Goal: Task Accomplishment & Management: Manage account settings

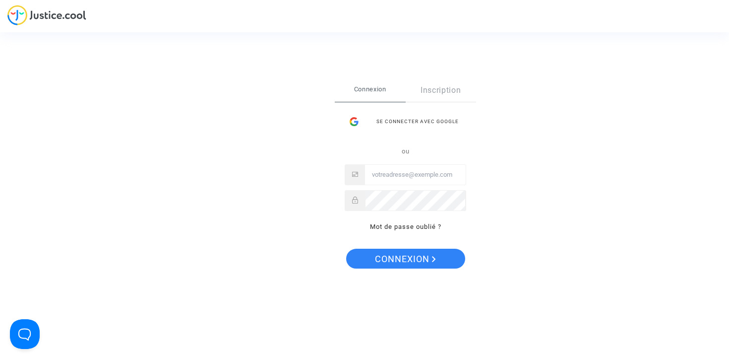
type input "davidadeux@gmail.com"
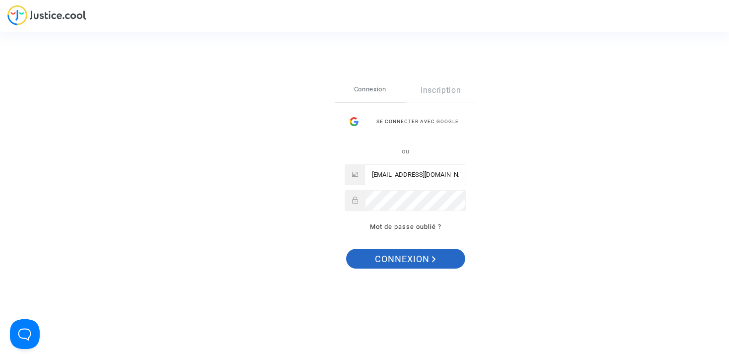
click at [401, 254] on span "Connexion" at bounding box center [405, 259] width 61 height 21
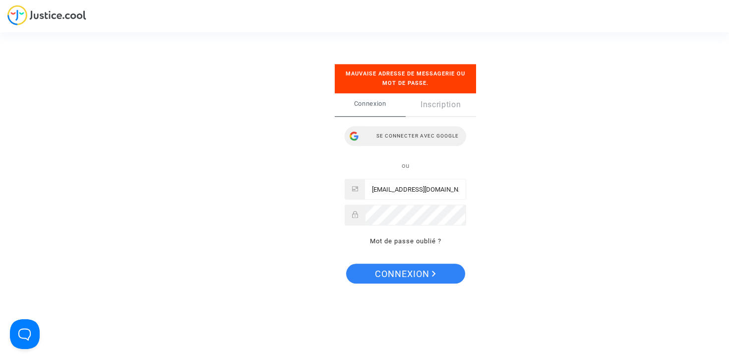
click at [424, 138] on div "Se connecter avec Google" at bounding box center [406, 136] width 122 height 20
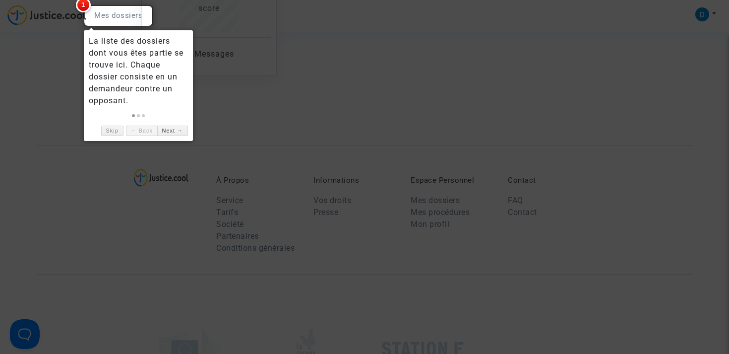
scroll to position [335, 0]
click at [167, 130] on link "Next →" at bounding box center [172, 130] width 31 height 10
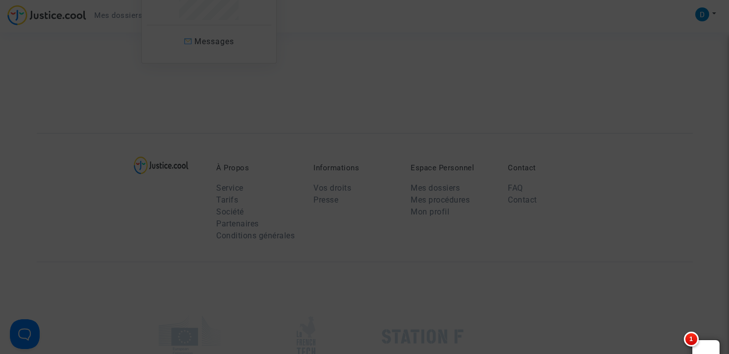
click at [167, 130] on div at bounding box center [364, 177] width 729 height 354
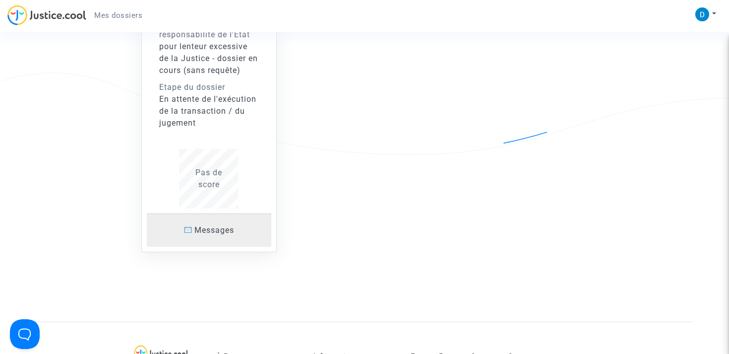
click at [216, 235] on span "Messages" at bounding box center [214, 229] width 40 height 9
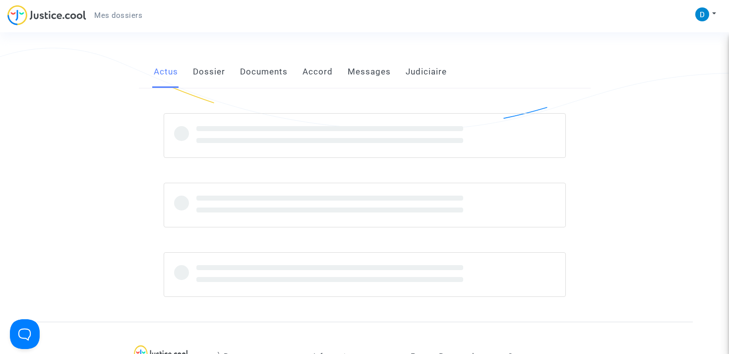
scroll to position [146, 0]
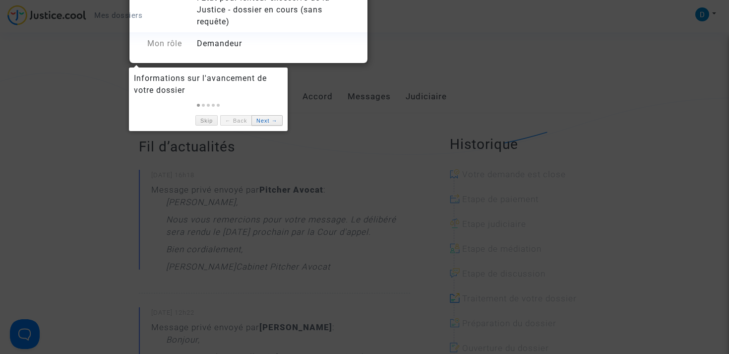
click at [272, 123] on link "Next →" at bounding box center [266, 120] width 31 height 10
click at [272, 123] on div at bounding box center [364, 177] width 729 height 354
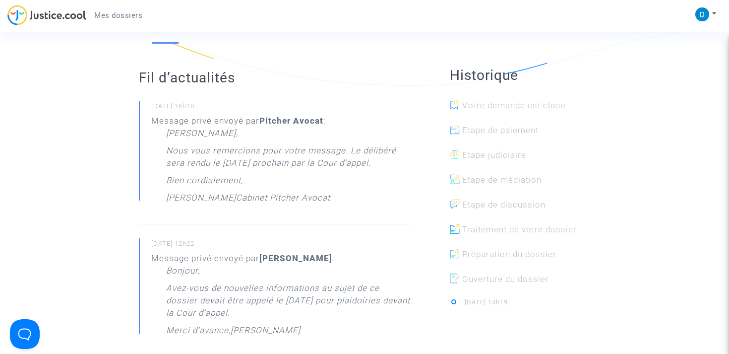
scroll to position [214, 0]
